Goal: Task Accomplishment & Management: Complete application form

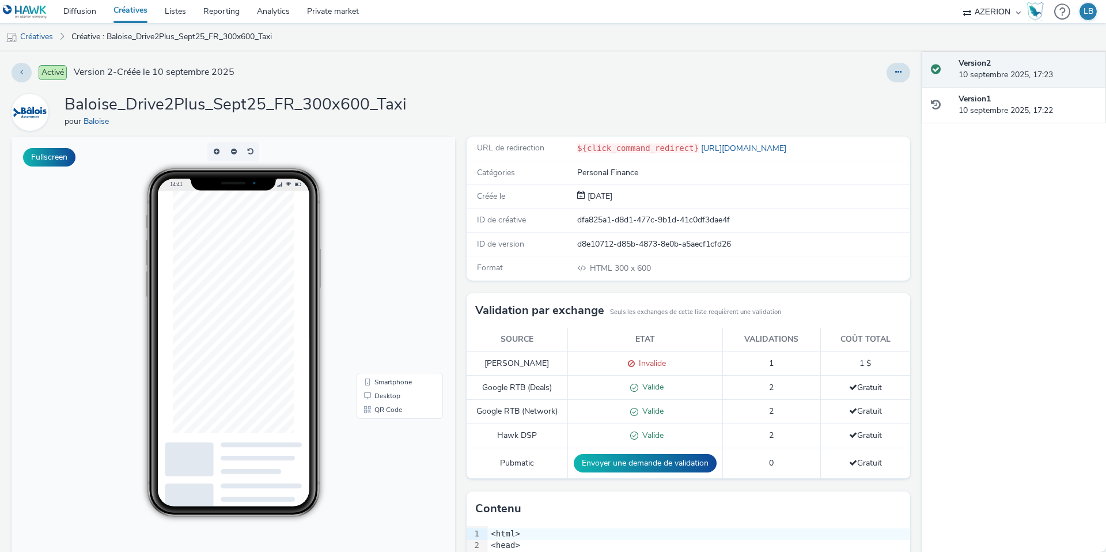
click at [133, 17] on link "Créatives" at bounding box center [130, 11] width 51 height 23
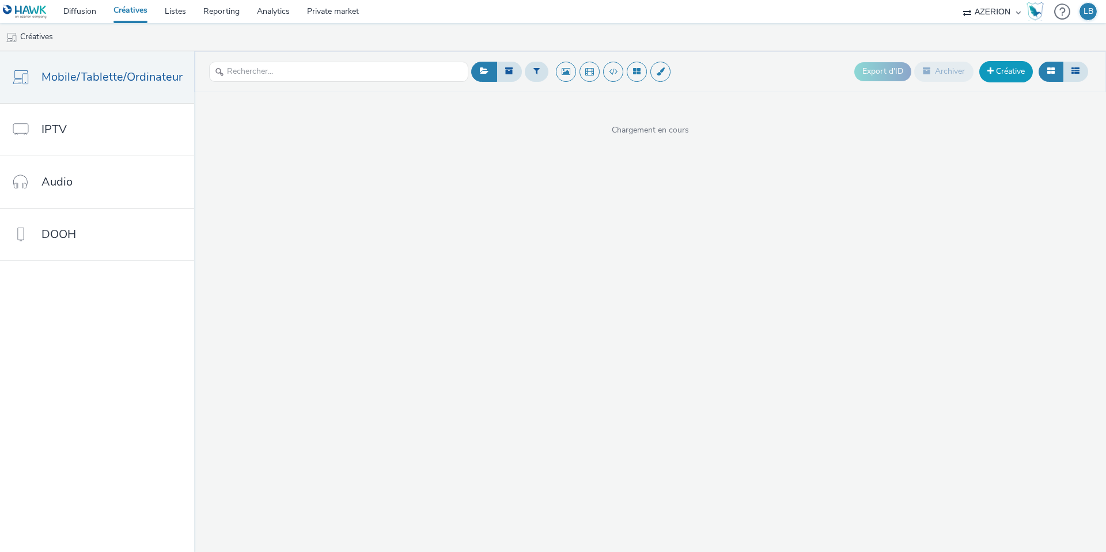
click at [1016, 72] on link "Créative" at bounding box center [1007, 71] width 54 height 21
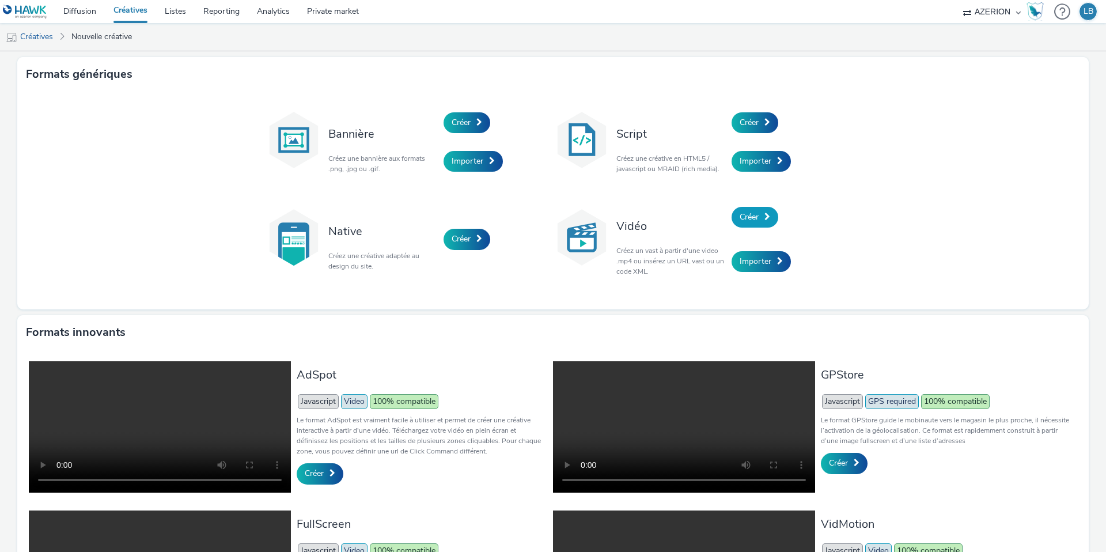
click at [768, 218] on span at bounding box center [768, 217] width 6 height 8
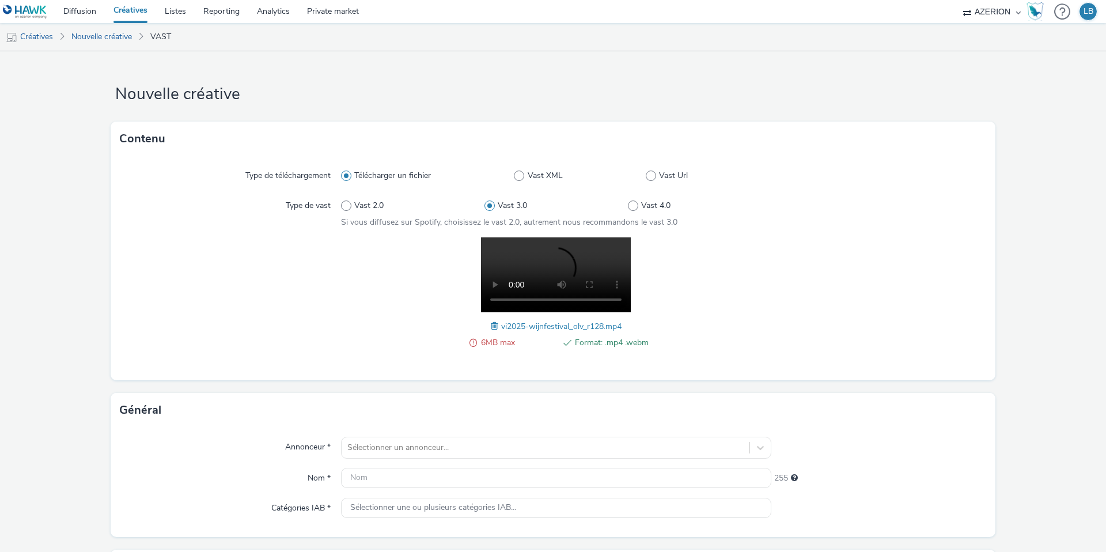
click at [492, 326] on span at bounding box center [496, 326] width 10 height 13
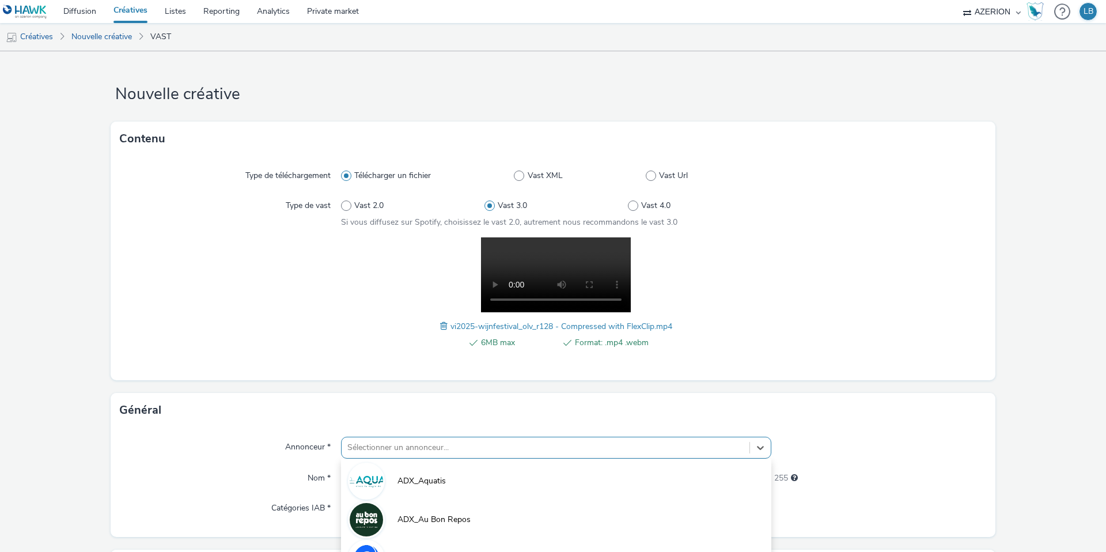
click at [415, 445] on div "option ADX_Biocure focused, 4 of 10. 10 results available. Use Up and Down to c…" at bounding box center [556, 448] width 430 height 22
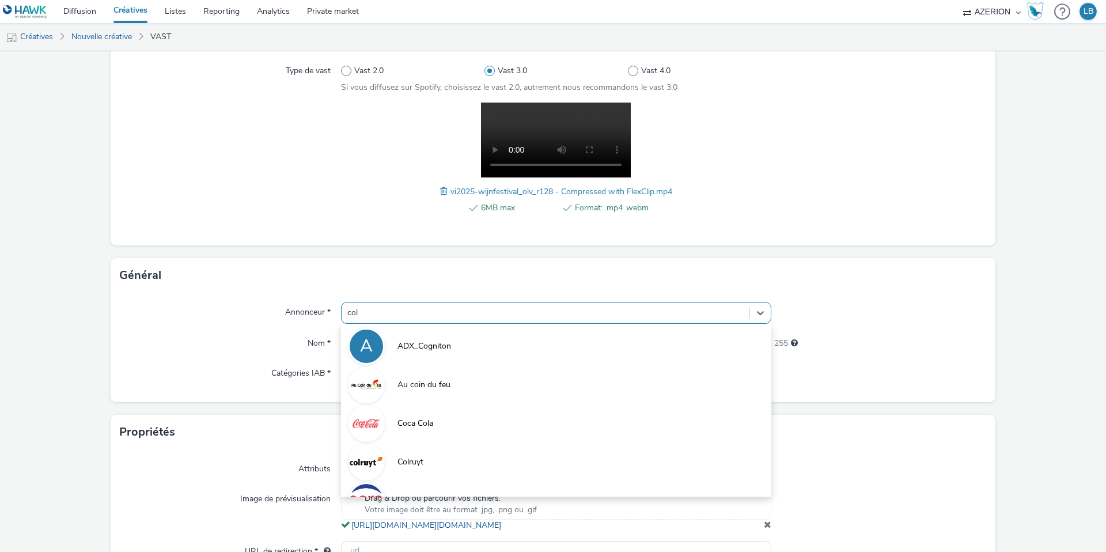
type input "colr"
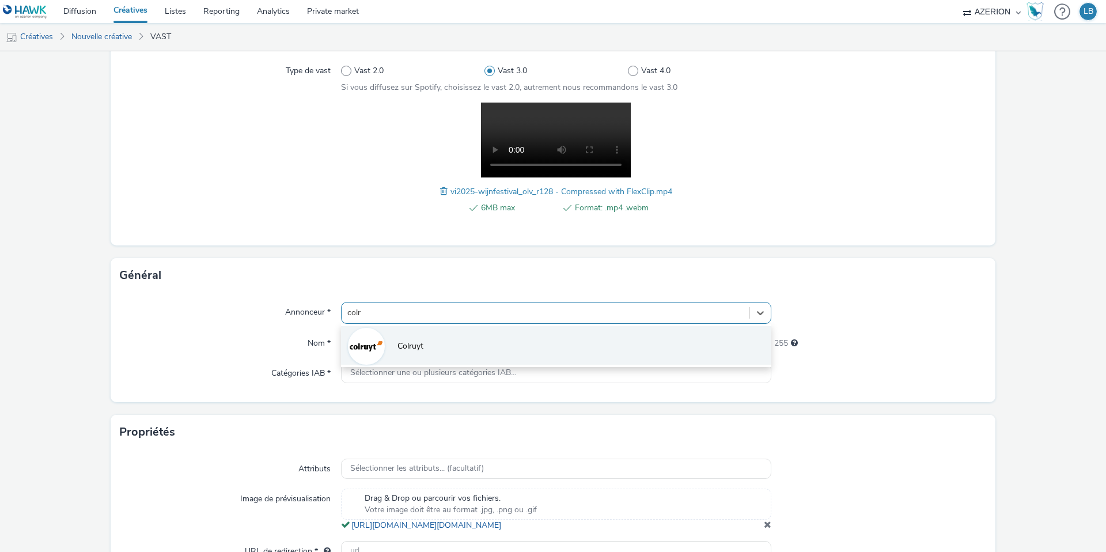
click at [413, 342] on span "Colruyt" at bounding box center [411, 347] width 26 height 12
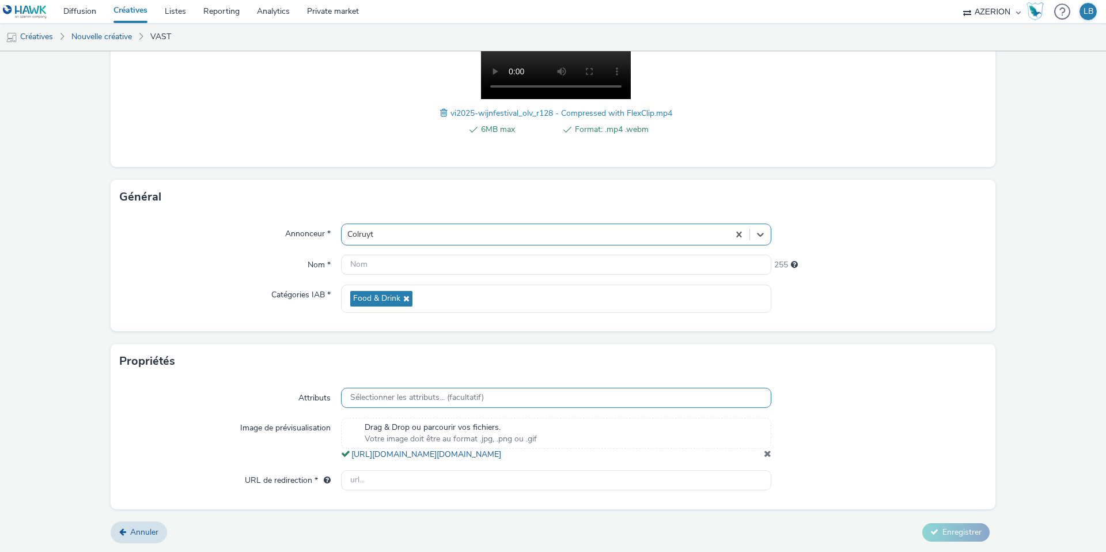
scroll to position [224, 0]
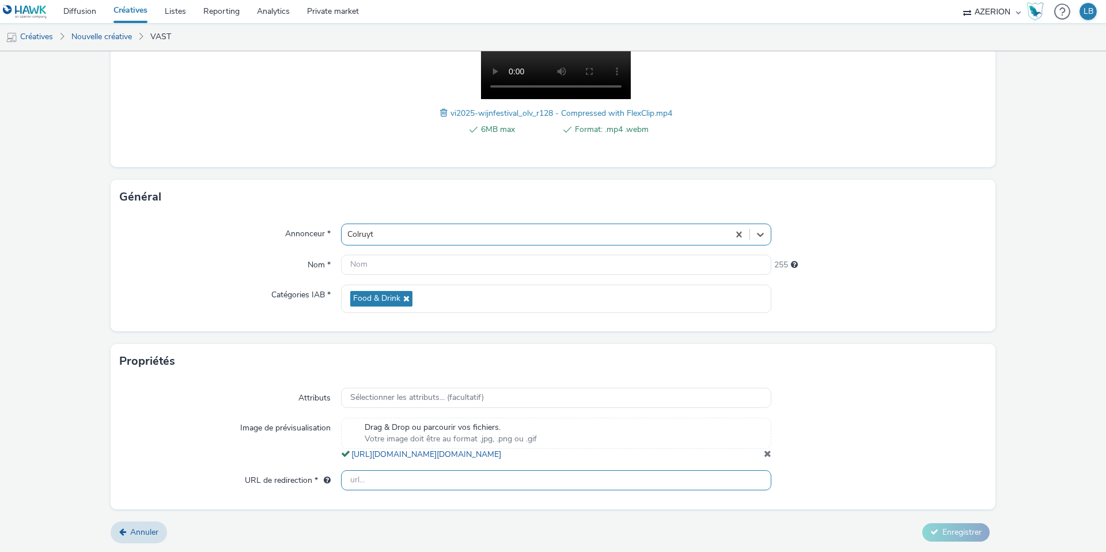
click at [390, 479] on input "text" at bounding box center [556, 480] width 430 height 20
paste input "https://[DOMAIN_NAME]/ddm/trackclk/[DOMAIN_NAME]/B32926246.429823440;dc_trk_aid…"
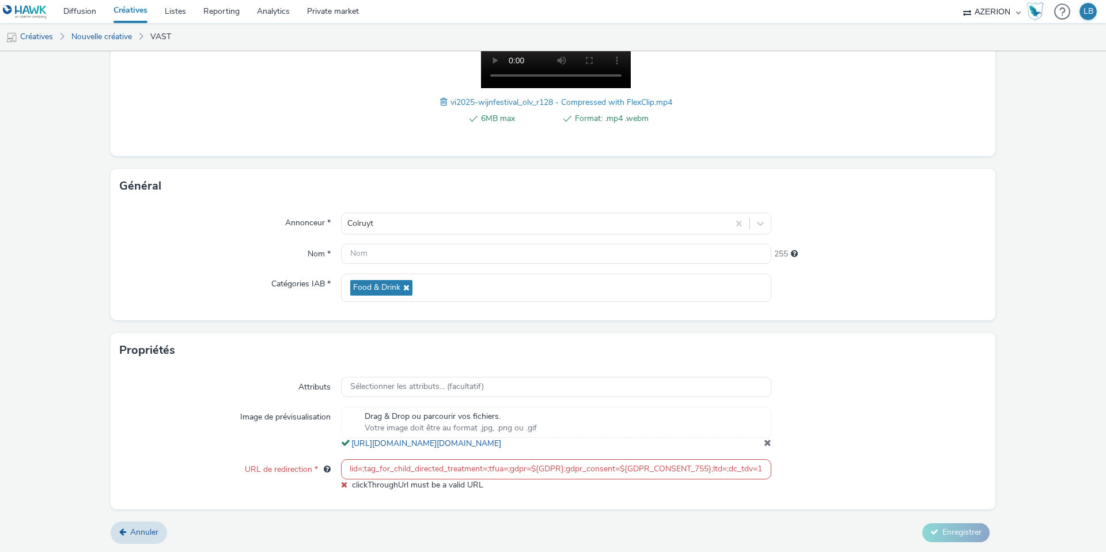
scroll to position [0, 0]
click at [229, 435] on div "Image de prévisualisation" at bounding box center [230, 428] width 221 height 43
click at [535, 479] on input "https://[DOMAIN_NAME]/ddm/trackclk/[DOMAIN_NAME]/B32926246.429823440;dc_trk_aid…" at bounding box center [556, 469] width 430 height 20
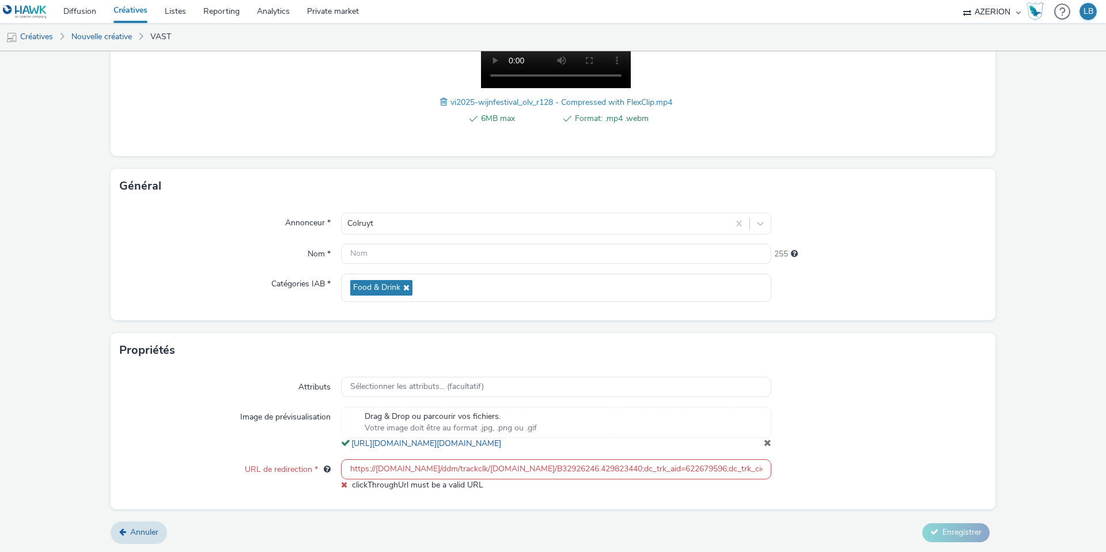
paste input "[DOMAIN_NAME][URL]"
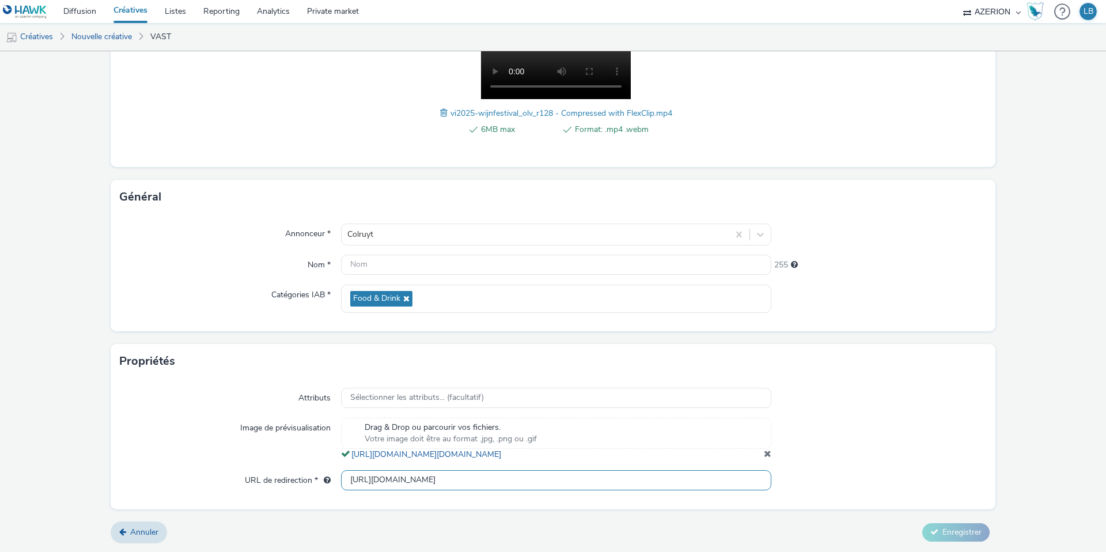
type input "[URL][DOMAIN_NAME]"
click at [279, 451] on div "Image de prévisualisation" at bounding box center [230, 439] width 221 height 43
click at [354, 256] on input "text" at bounding box center [556, 265] width 430 height 20
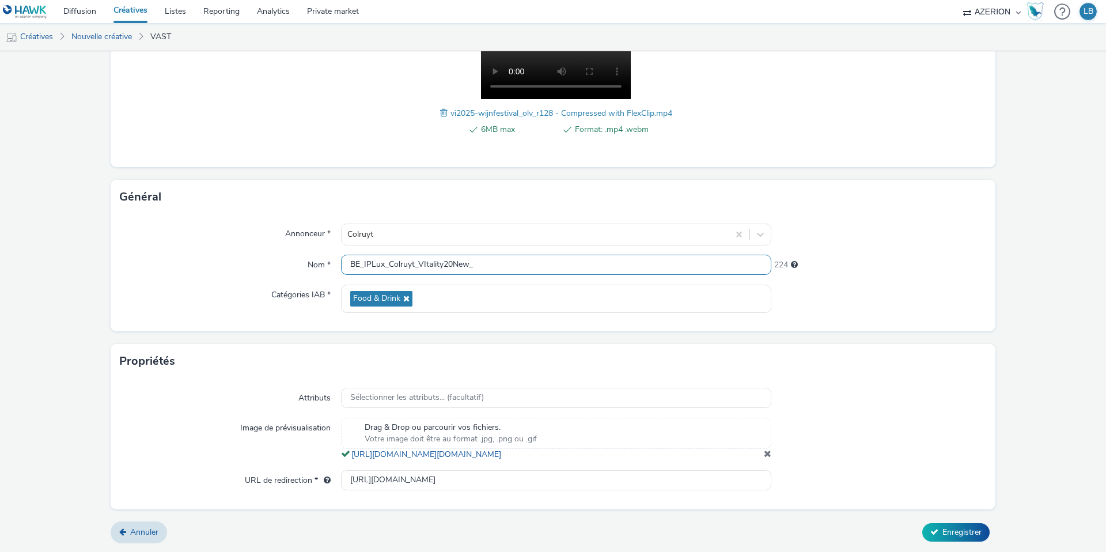
click at [425, 255] on input "BE_IPLux_Colruyt_VItality20New_" at bounding box center [556, 265] width 430 height 20
click at [501, 256] on input "BE_IPLux_Colruyt_Vitality20New_" at bounding box center [556, 265] width 430 height 20
type input "BE_IPLux_Colruyt_Vitality20New_Instream_Sept25"
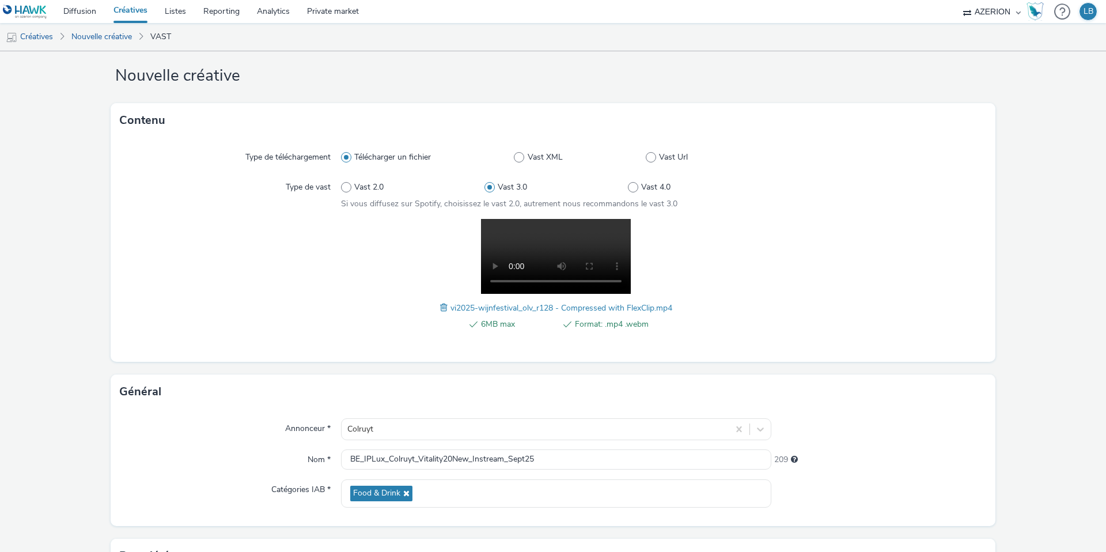
scroll to position [224, 0]
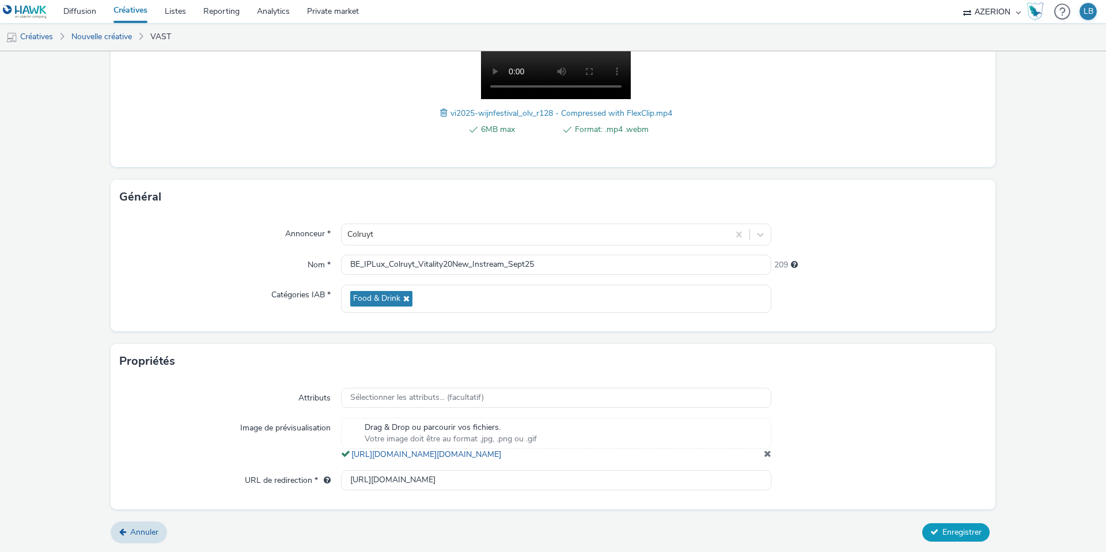
click at [951, 527] on span "Enregistrer" at bounding box center [962, 532] width 39 height 11
